Goal: Task Accomplishment & Management: Manage account settings

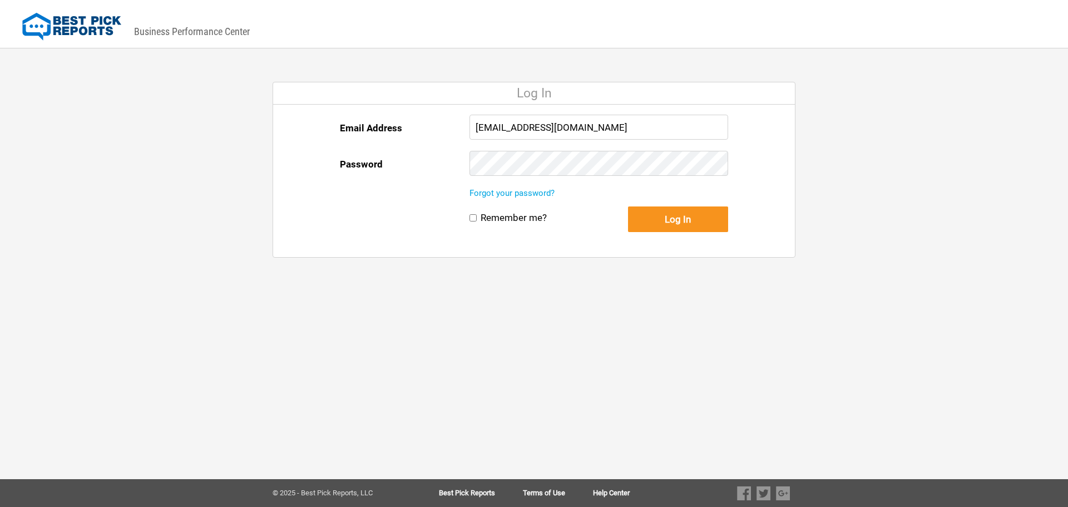
drag, startPoint x: 507, startPoint y: 125, endPoint x: 443, endPoint y: 125, distance: 64.5
click at [443, 125] on div "Email Address reception@ballardenterprises.com Password" at bounding box center [534, 151] width 388 height 72
type input "tim@ballardenterprises.com"
click at [424, 163] on div "Email Address tim@ballardenterprises.com Password" at bounding box center [534, 151] width 388 height 72
click at [628, 206] on button "Log In" at bounding box center [678, 219] width 100 height 26
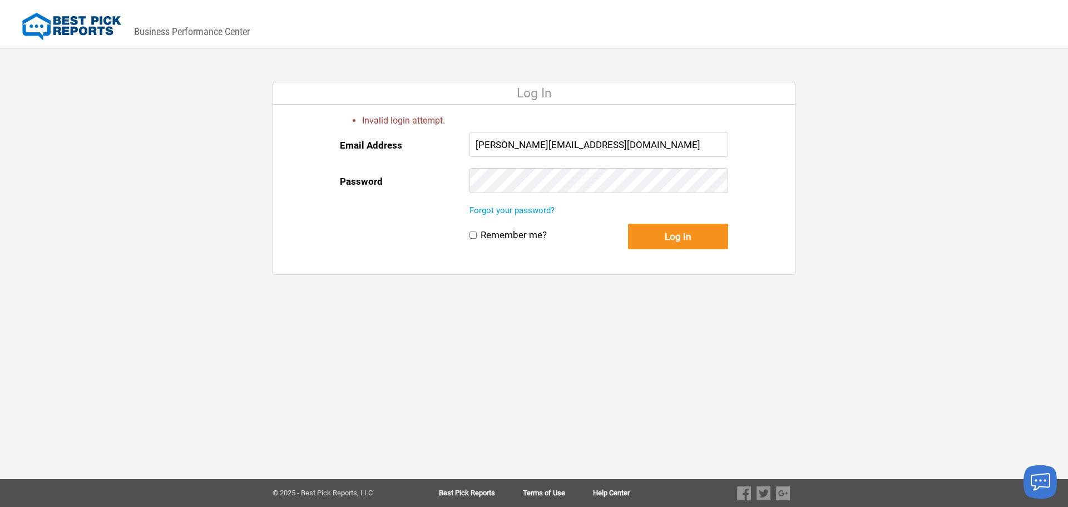
drag, startPoint x: 617, startPoint y: 143, endPoint x: 420, endPoint y: 151, distance: 197.0
click at [420, 151] on div "Email Address tim@ballardenterprises.com Password" at bounding box center [534, 168] width 388 height 72
type input "contracts@ballardenterprises.com"
click at [628, 224] on button "Log In" at bounding box center [678, 237] width 100 height 26
drag, startPoint x: 671, startPoint y: 145, endPoint x: 402, endPoint y: 145, distance: 269.7
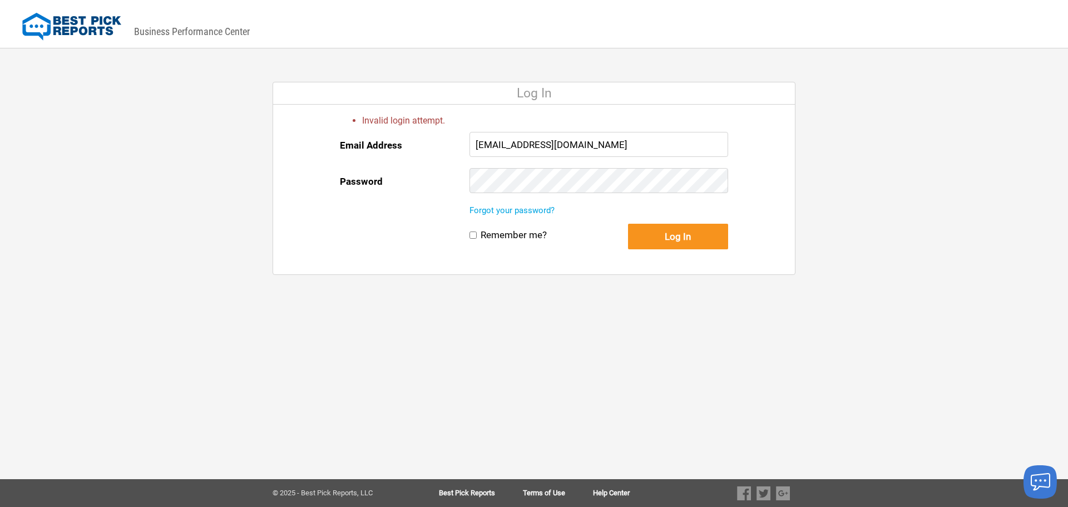
click at [402, 145] on div "Email Address [EMAIL_ADDRESS][DOMAIN_NAME] Password" at bounding box center [534, 168] width 388 height 72
type input "Terr"
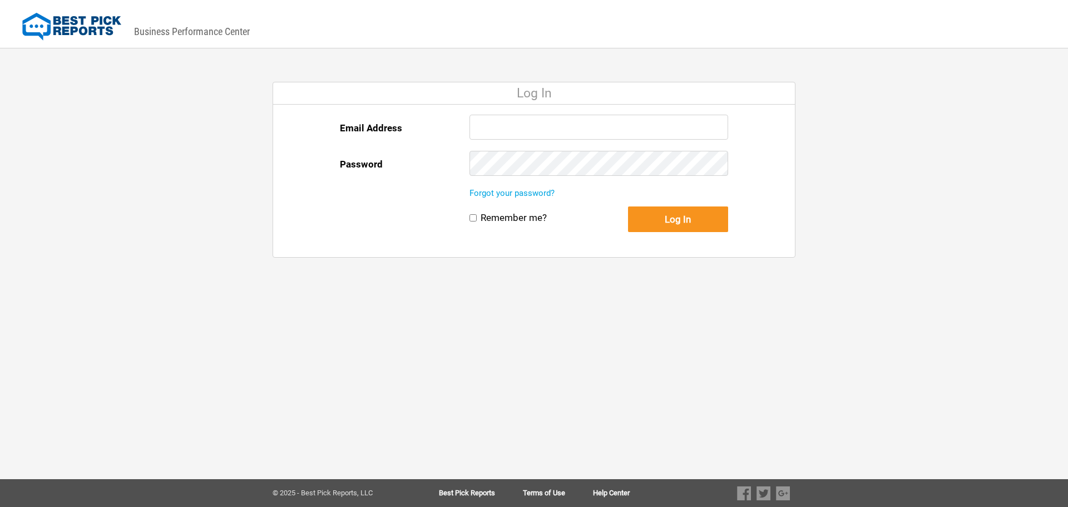
type input "[EMAIL_ADDRESS][DOMAIN_NAME]"
click at [680, 221] on button "Log In" at bounding box center [678, 219] width 100 height 26
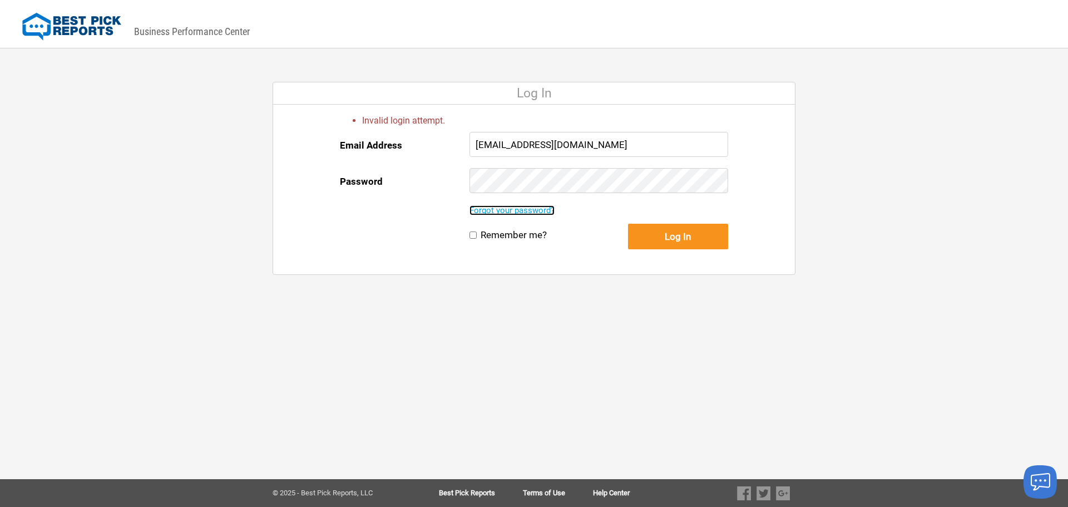
click at [534, 211] on link "Forgot your password?" at bounding box center [511, 210] width 85 height 10
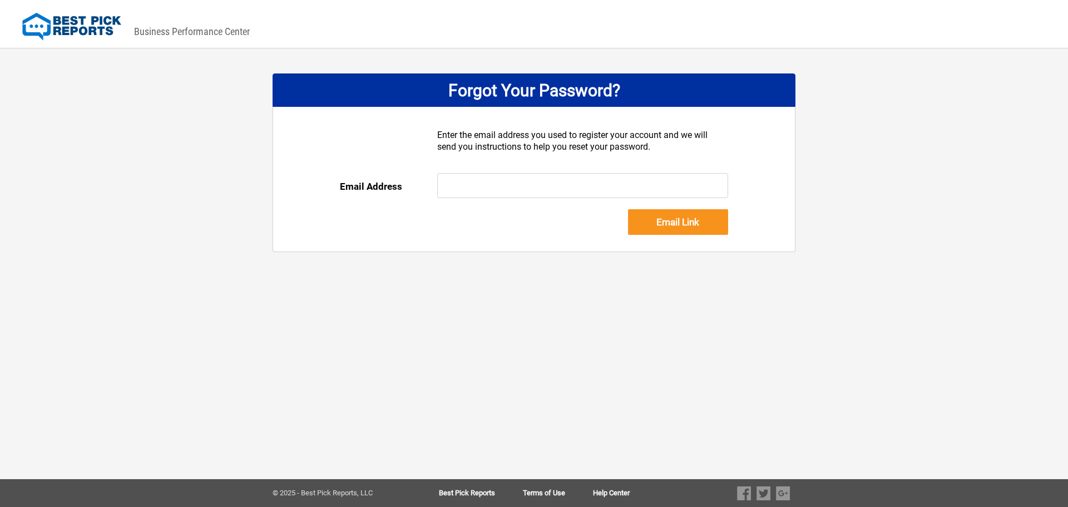
click at [509, 187] on input "text" at bounding box center [582, 185] width 291 height 25
type input "[EMAIL_ADDRESS][DOMAIN_NAME]"
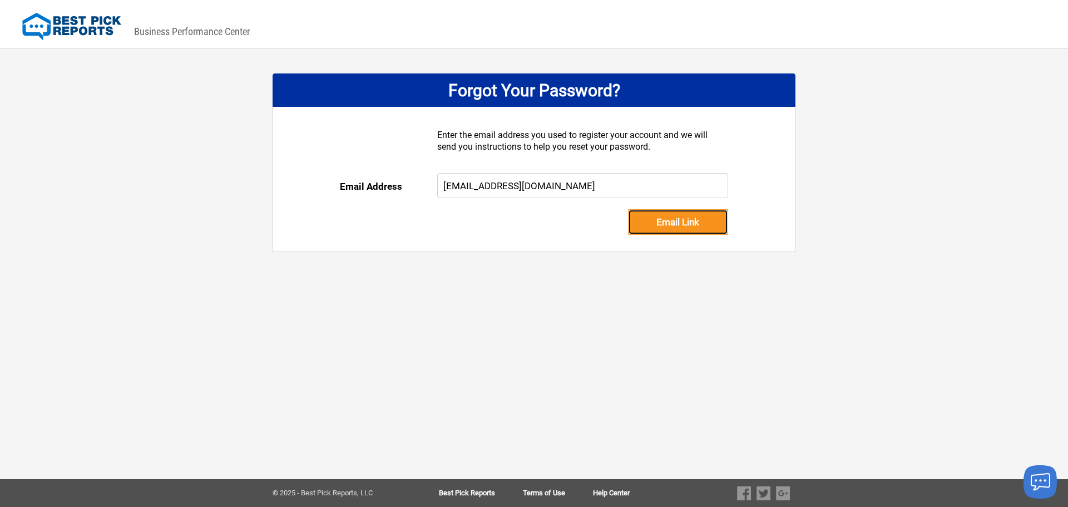
click at [674, 226] on input "Email Link" at bounding box center [678, 222] width 100 height 26
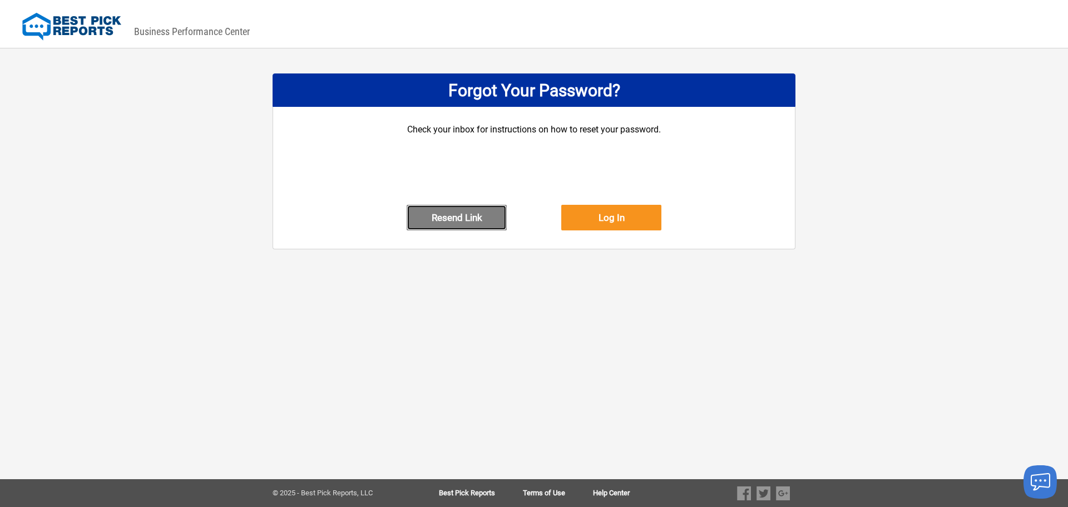
click at [465, 230] on button "Resend Link" at bounding box center [457, 218] width 100 height 26
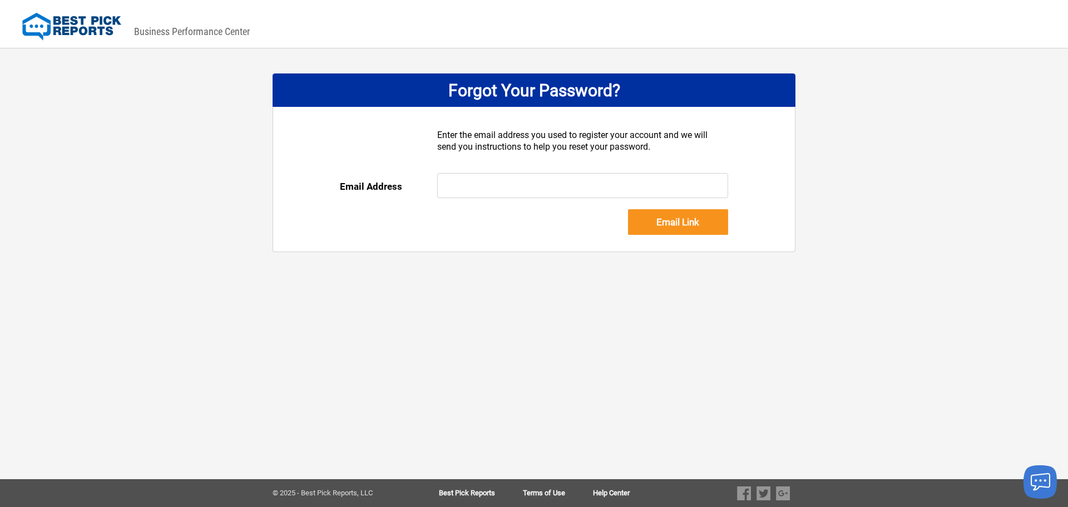
click at [467, 184] on input "text" at bounding box center [582, 185] width 291 height 25
type input "reception@ballardenterprises.com"
click at [681, 224] on input "Email Link" at bounding box center [678, 222] width 100 height 26
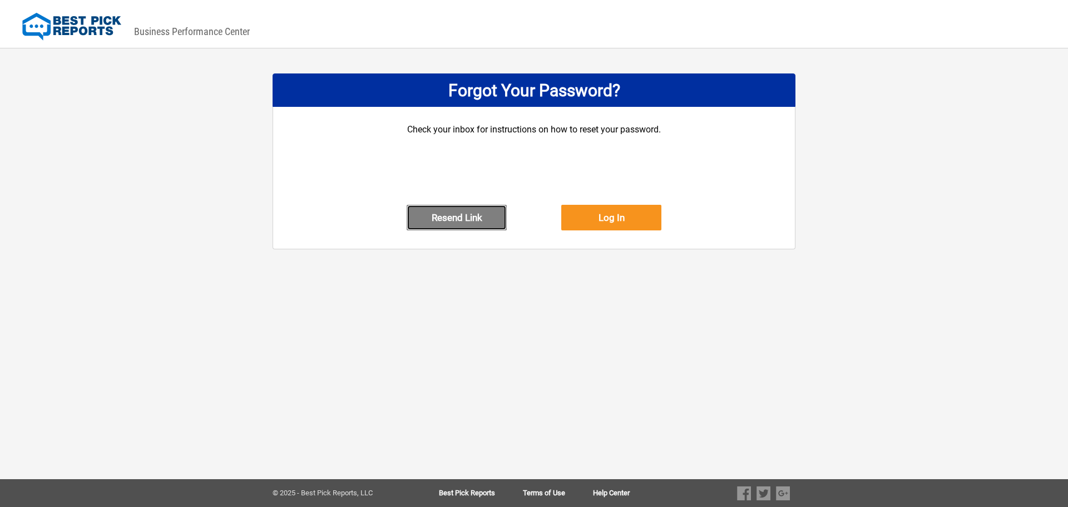
click at [460, 230] on button "Resend Link" at bounding box center [457, 218] width 100 height 26
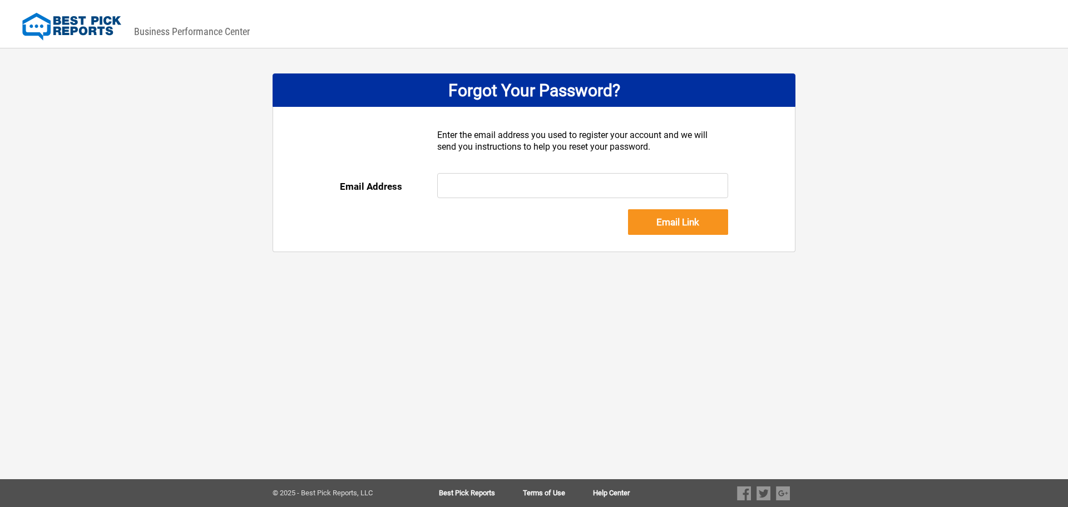
click at [506, 189] on input "text" at bounding box center [582, 185] width 291 height 25
type input "contracts@ballardenterprises.com"
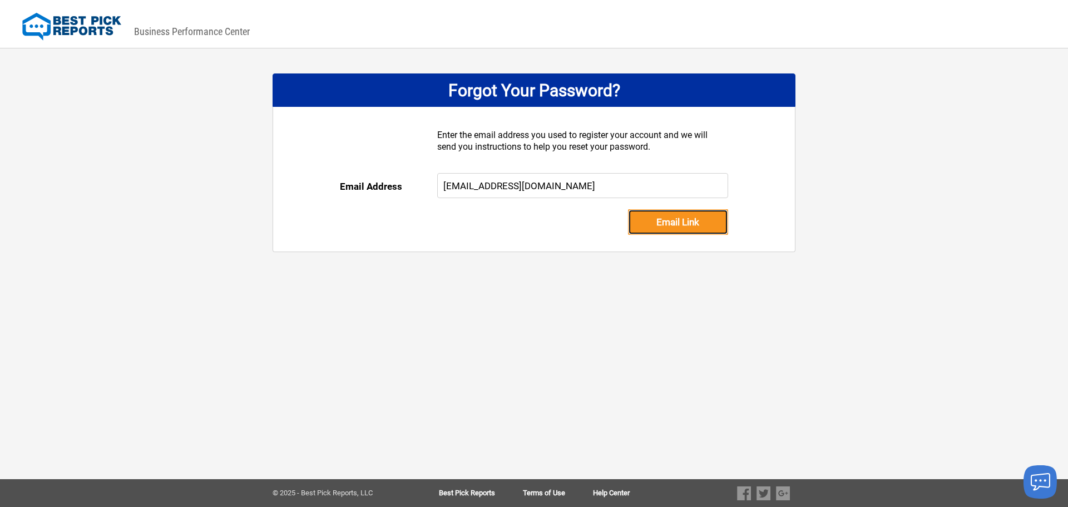
click at [702, 219] on input "Email Link" at bounding box center [678, 222] width 100 height 26
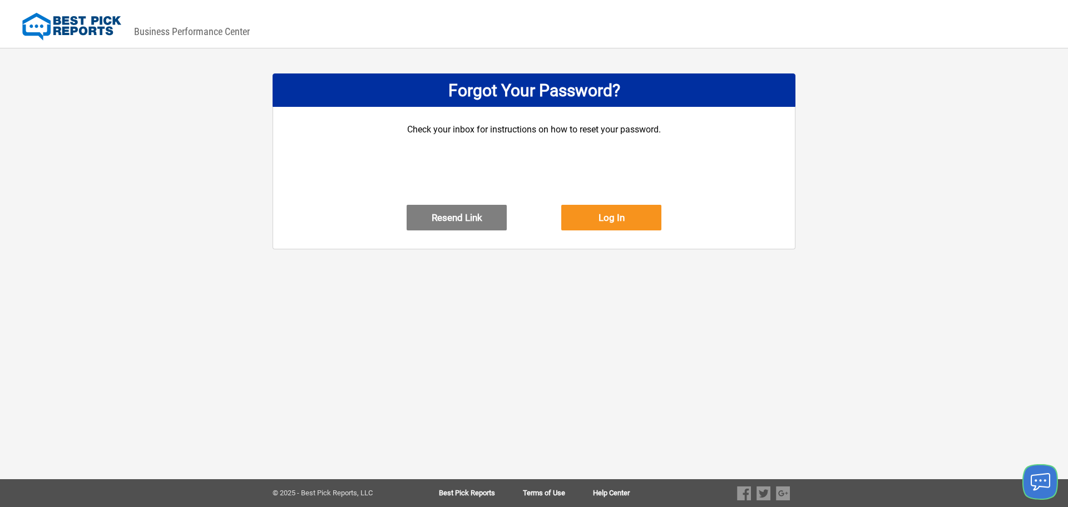
click at [1040, 482] on icon "Launch chat" at bounding box center [1040, 482] width 19 height 28
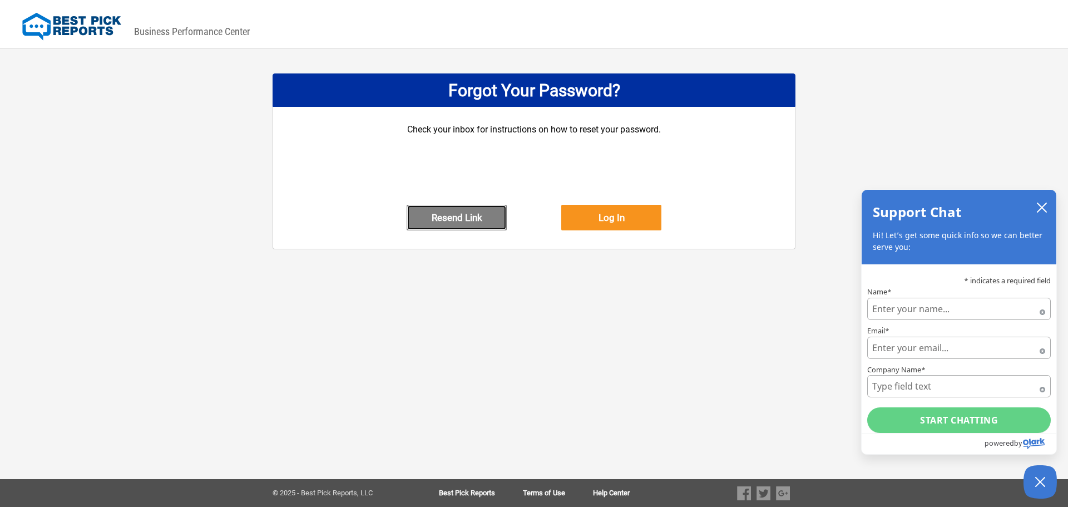
click at [441, 230] on button "Resend Link" at bounding box center [457, 218] width 100 height 26
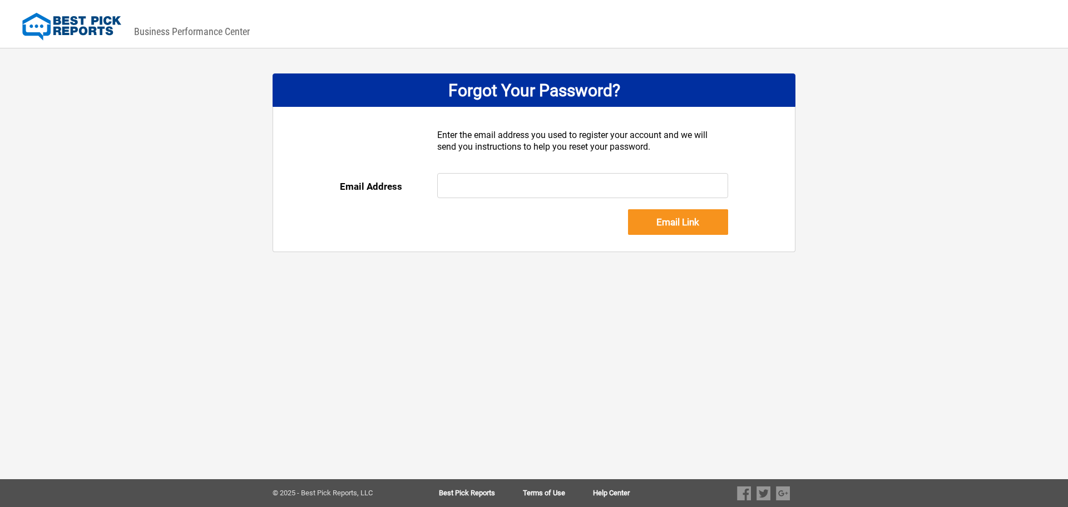
click at [459, 186] on input "text" at bounding box center [582, 185] width 291 height 25
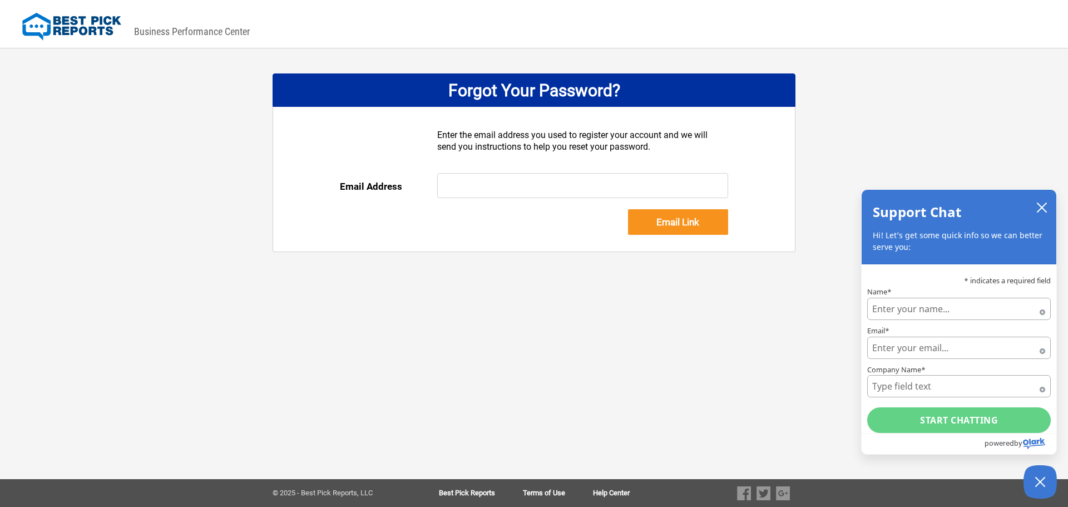
type input "Accounting@ballardenterprises.com"
click at [698, 221] on input "Email Link" at bounding box center [678, 222] width 100 height 26
